Goal: Transaction & Acquisition: Subscribe to service/newsletter

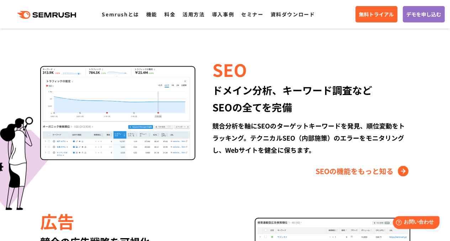
scroll to position [712, 0]
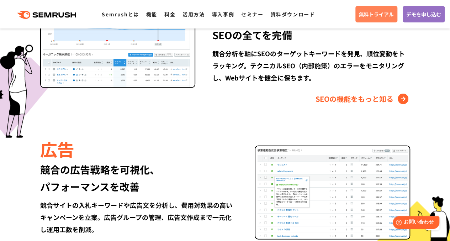
click at [372, 11] on span "無料トライアル" at bounding box center [376, 14] width 35 height 8
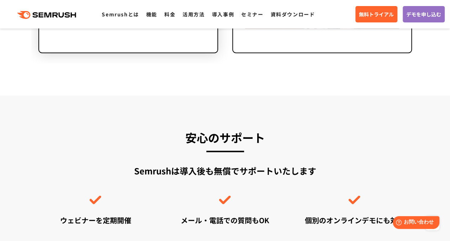
scroll to position [2066, 0]
